Goal: Obtain resource: Download file/media

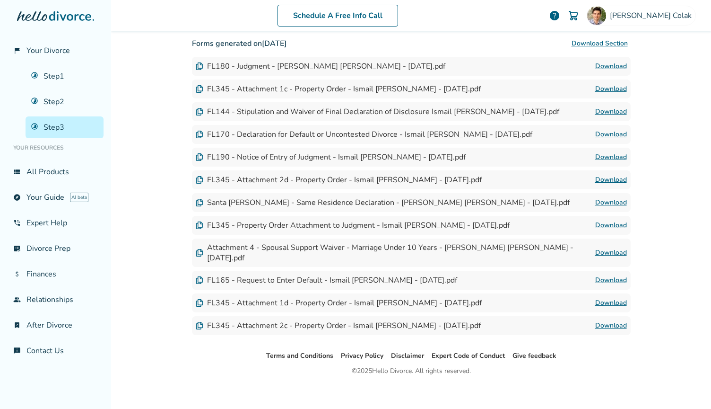
scroll to position [294, 0]
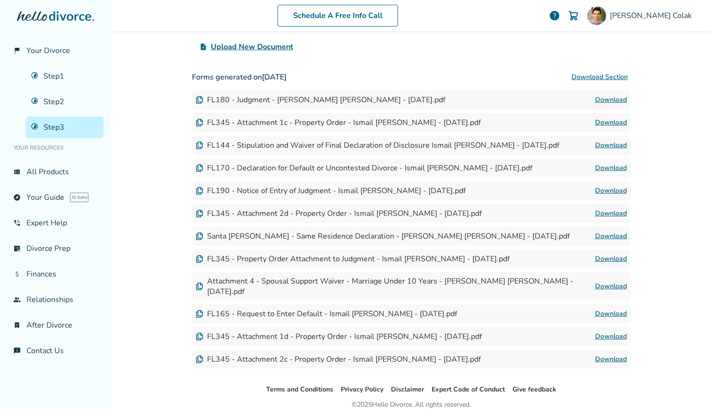
click at [336, 288] on div "Attachment 4 - Spousal Support Waiver - Marriage Under 10 Years - [PERSON_NAME]…" at bounding box center [396, 286] width 400 height 21
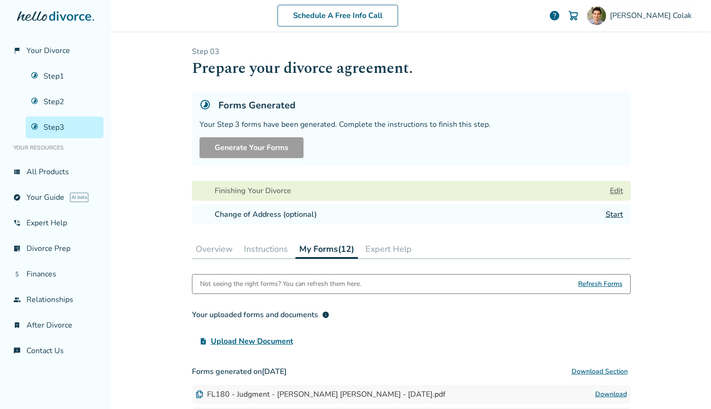
scroll to position [0, 0]
click at [61, 100] on link "Step 2" at bounding box center [65, 102] width 78 height 22
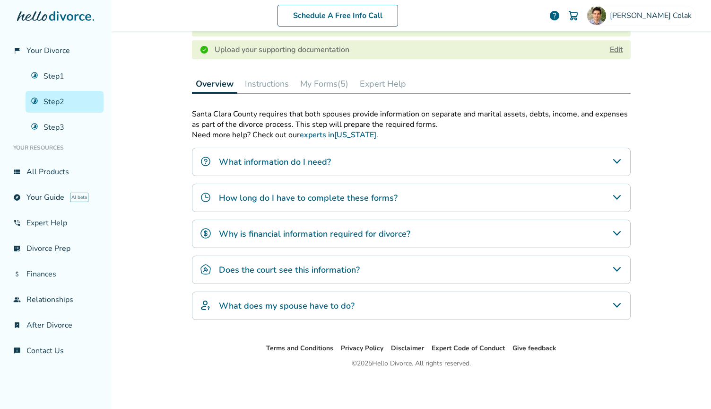
scroll to position [239, 0]
click at [324, 81] on button "My Forms (5)" at bounding box center [325, 83] width 56 height 19
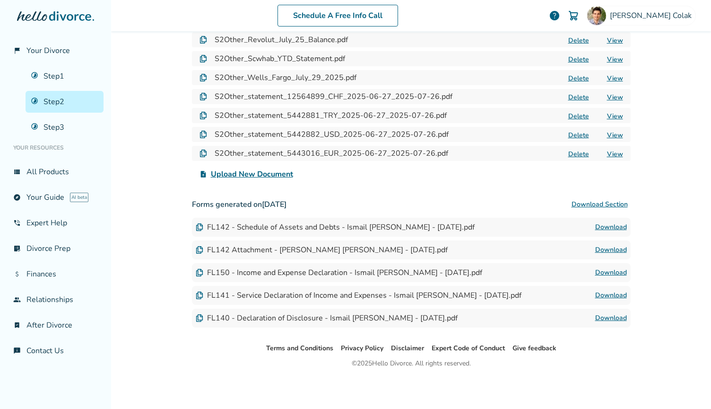
scroll to position [748, 0]
click at [602, 270] on link "Download" at bounding box center [612, 272] width 32 height 11
click at [608, 229] on link "Download" at bounding box center [612, 226] width 32 height 11
click at [606, 249] on link "Download" at bounding box center [612, 249] width 32 height 11
click at [608, 296] on link "Download" at bounding box center [612, 294] width 32 height 11
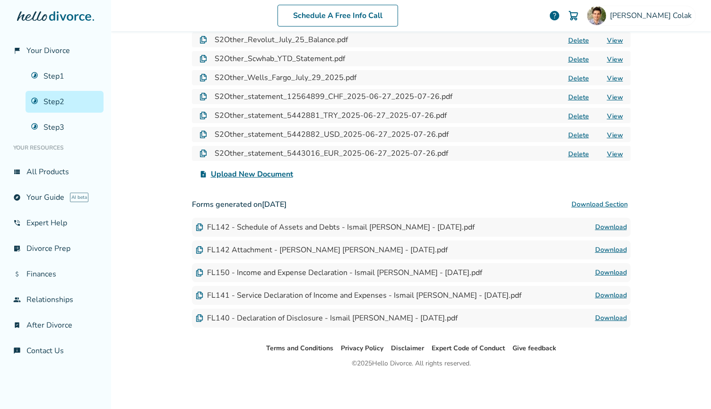
click at [610, 316] on link "Download" at bounding box center [612, 317] width 32 height 11
click at [608, 270] on link "Download" at bounding box center [612, 272] width 32 height 11
click at [30, 170] on link "view_list All Products" at bounding box center [56, 172] width 96 height 22
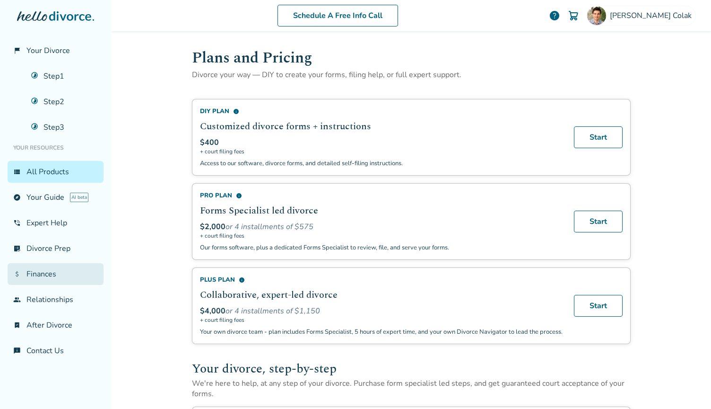
click at [43, 275] on link "attach_money Finances" at bounding box center [56, 274] width 96 height 22
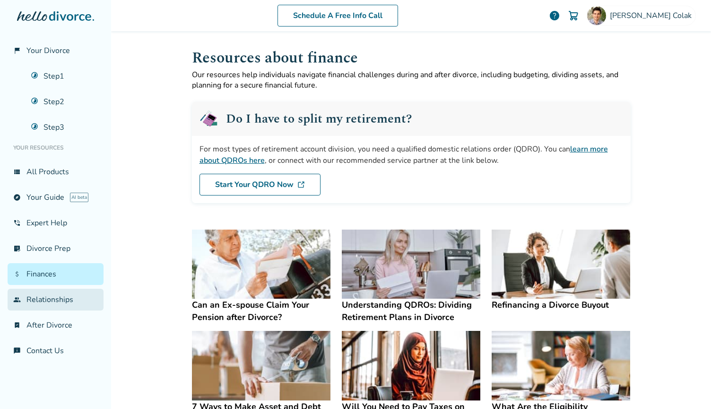
click at [43, 296] on link "group Relationships" at bounding box center [56, 300] width 96 height 22
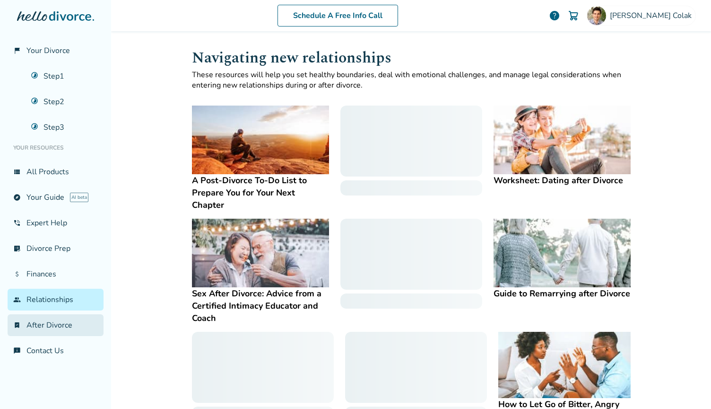
click at [43, 324] on link "bookmark_check After Divorce" at bounding box center [56, 325] width 96 height 22
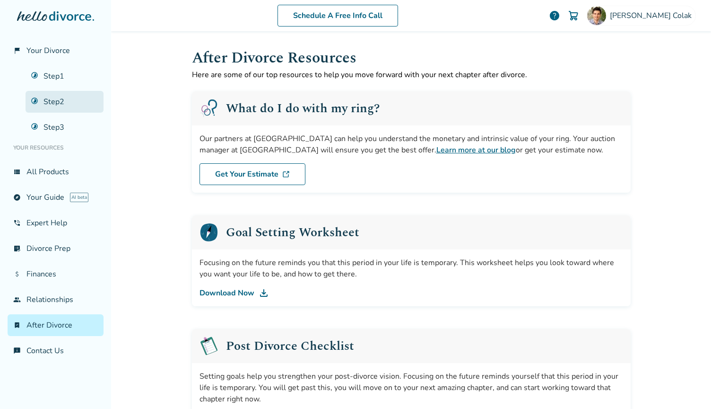
click at [44, 100] on link "Step 2" at bounding box center [65, 102] width 78 height 22
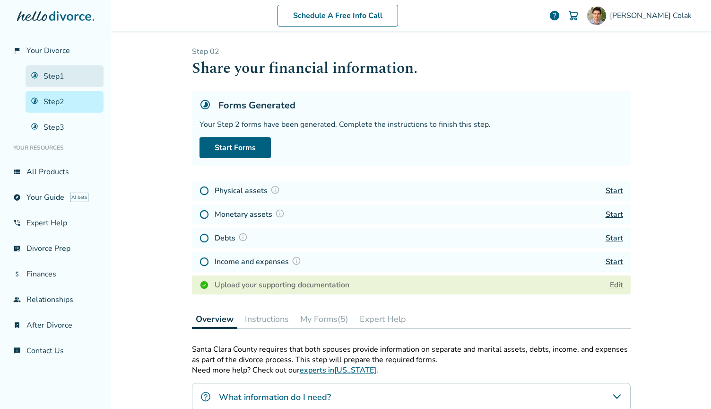
click at [44, 77] on link "Step 1" at bounding box center [65, 76] width 78 height 22
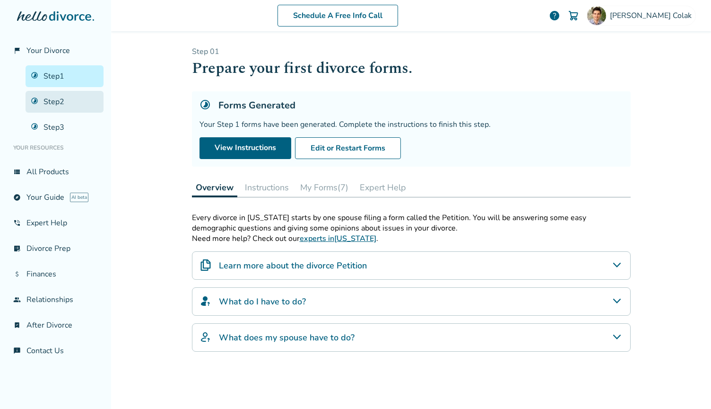
click at [51, 101] on link "Step 2" at bounding box center [65, 102] width 78 height 22
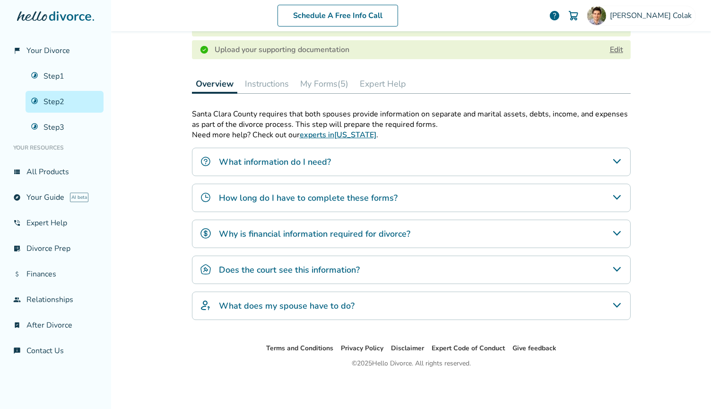
scroll to position [239, 0]
